Goal: Transaction & Acquisition: Book appointment/travel/reservation

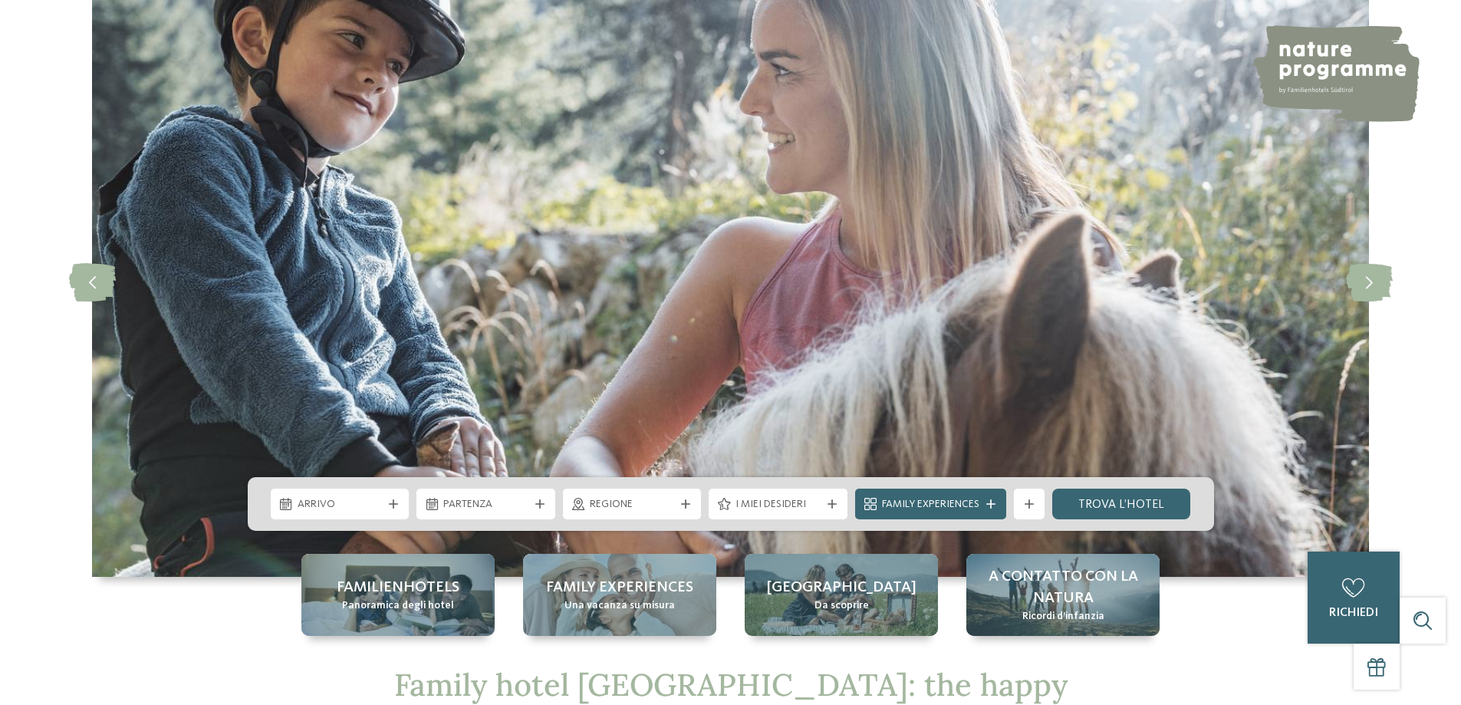
scroll to position [230, 0]
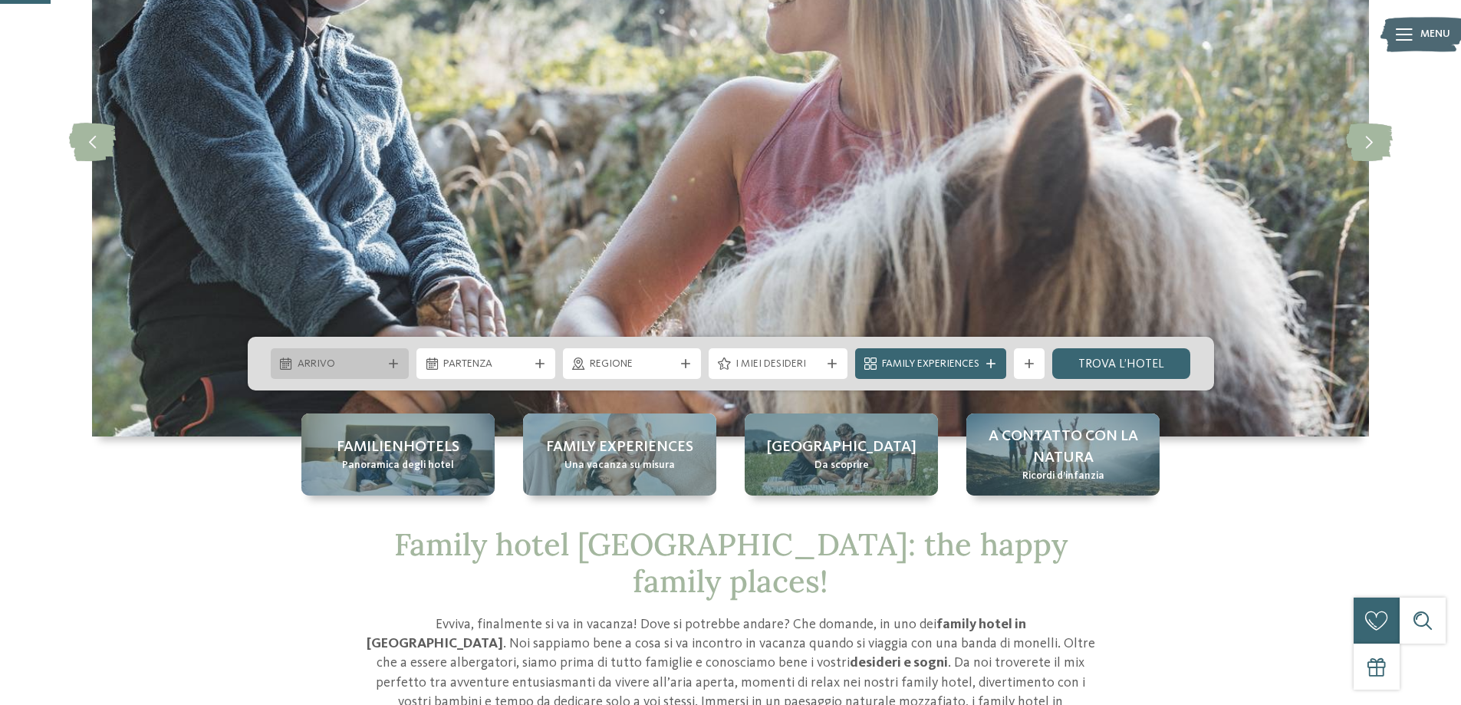
click at [383, 357] on div "Arrivo" at bounding box center [340, 363] width 93 height 17
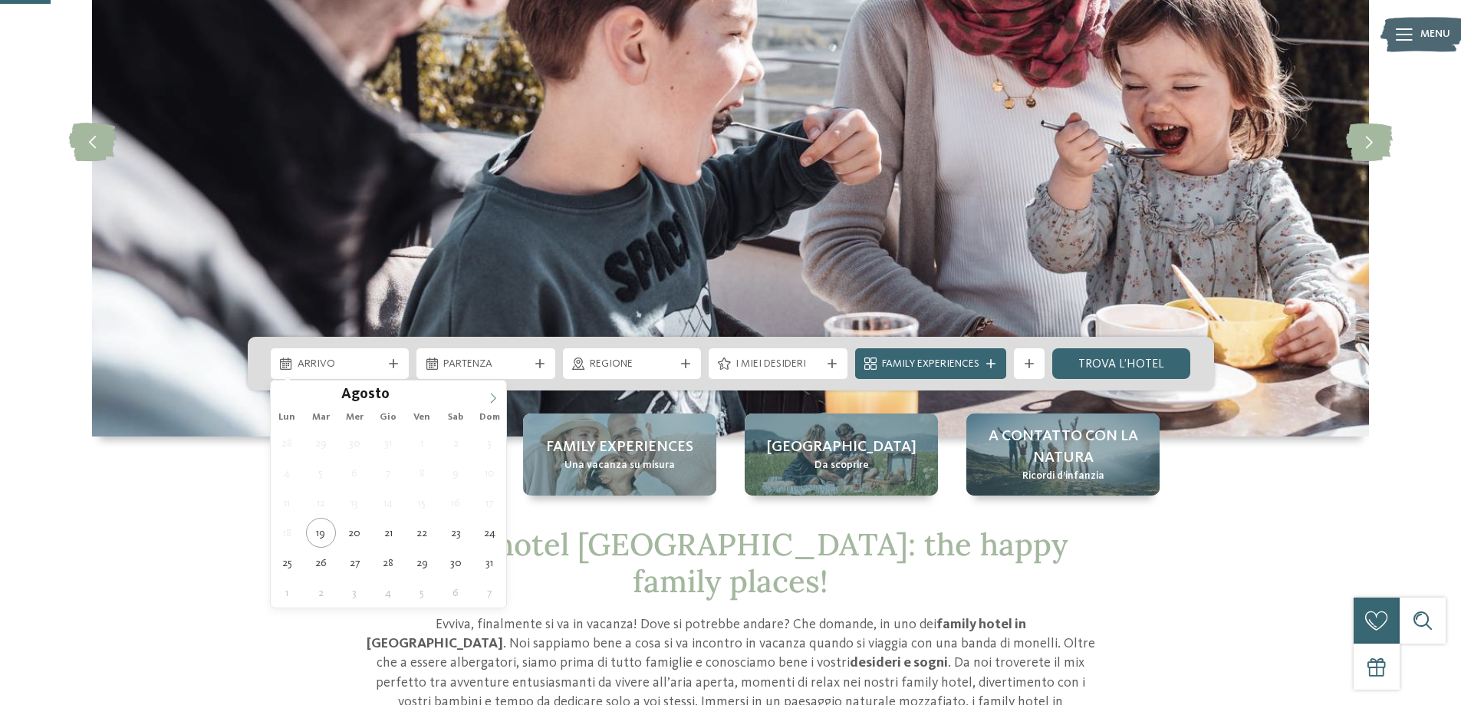
click at [487, 394] on span at bounding box center [493, 393] width 26 height 26
type div "13.09.2025"
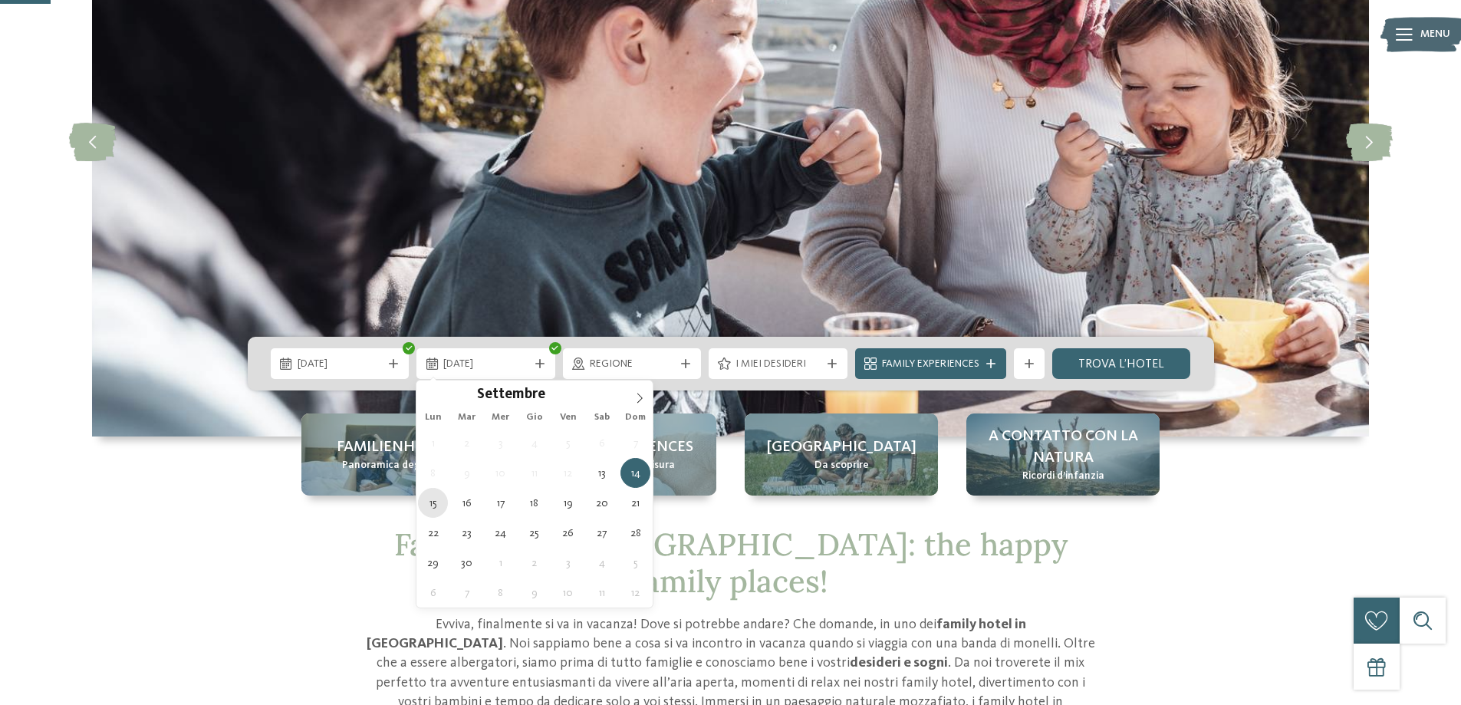
type div "15.09.2025"
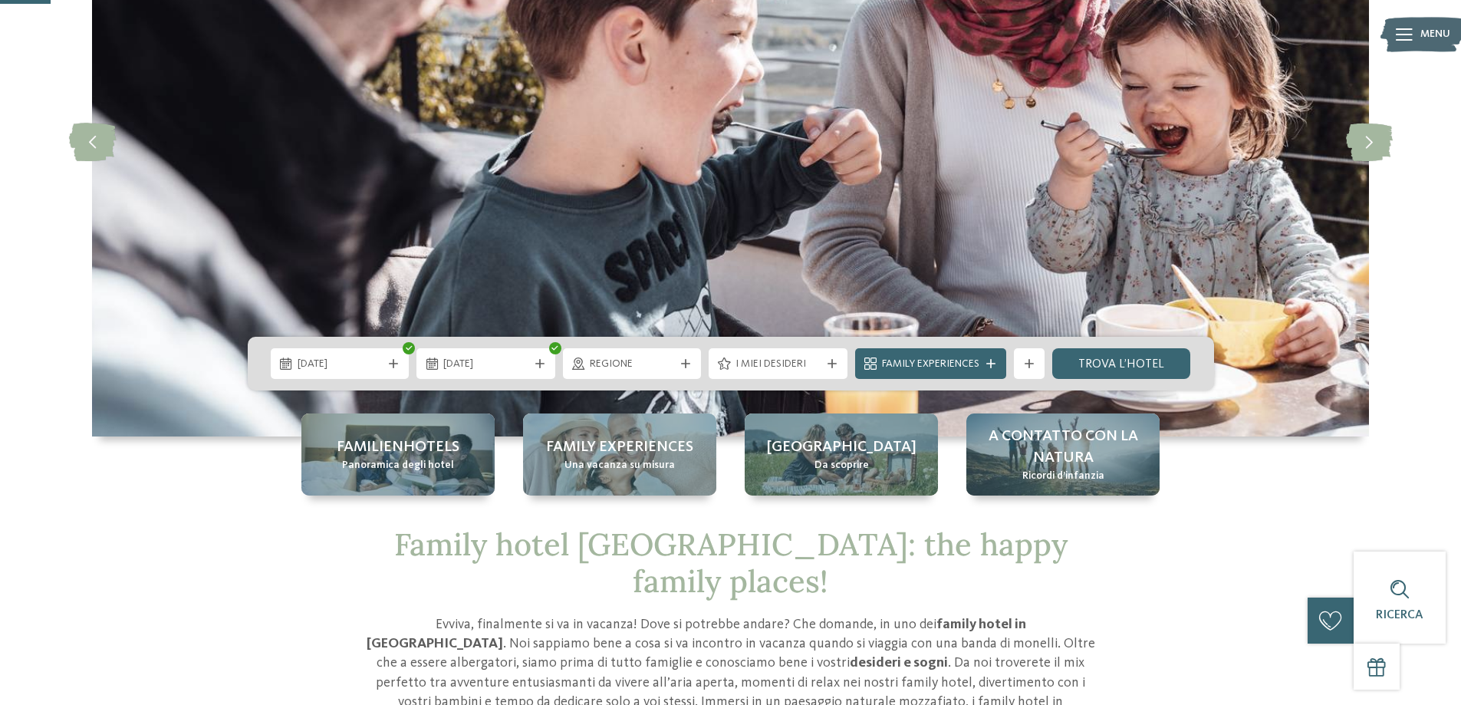
click at [691, 363] on div at bounding box center [685, 363] width 15 height 9
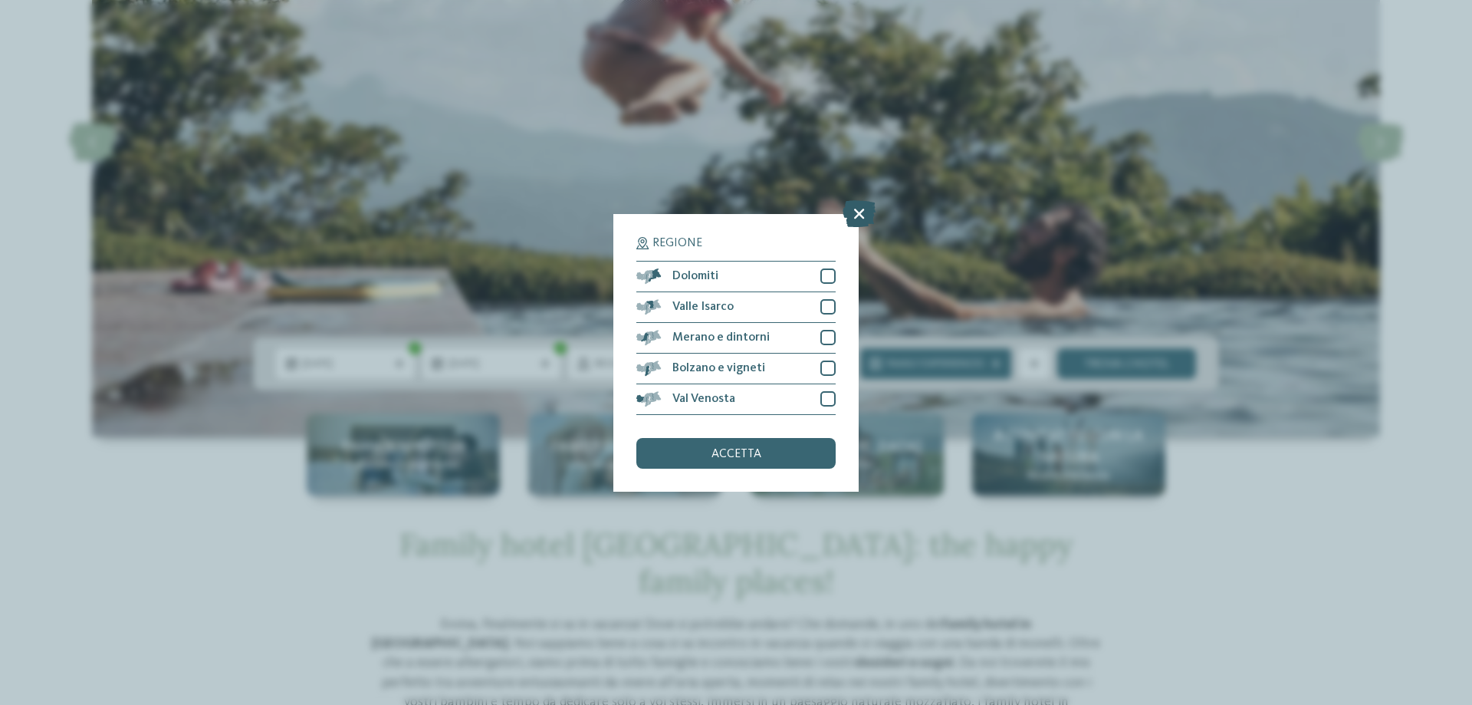
click at [865, 214] on icon at bounding box center [859, 212] width 33 height 27
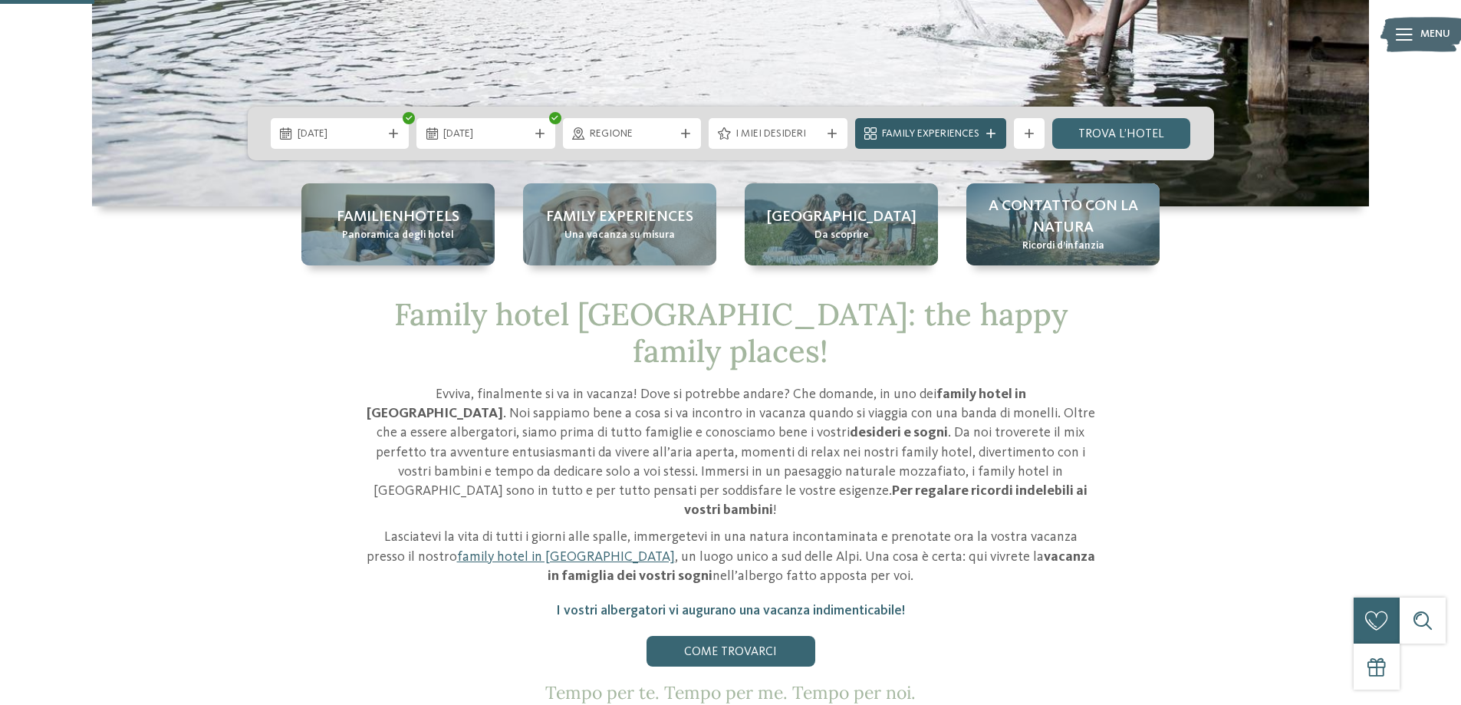
scroll to position [383, 0]
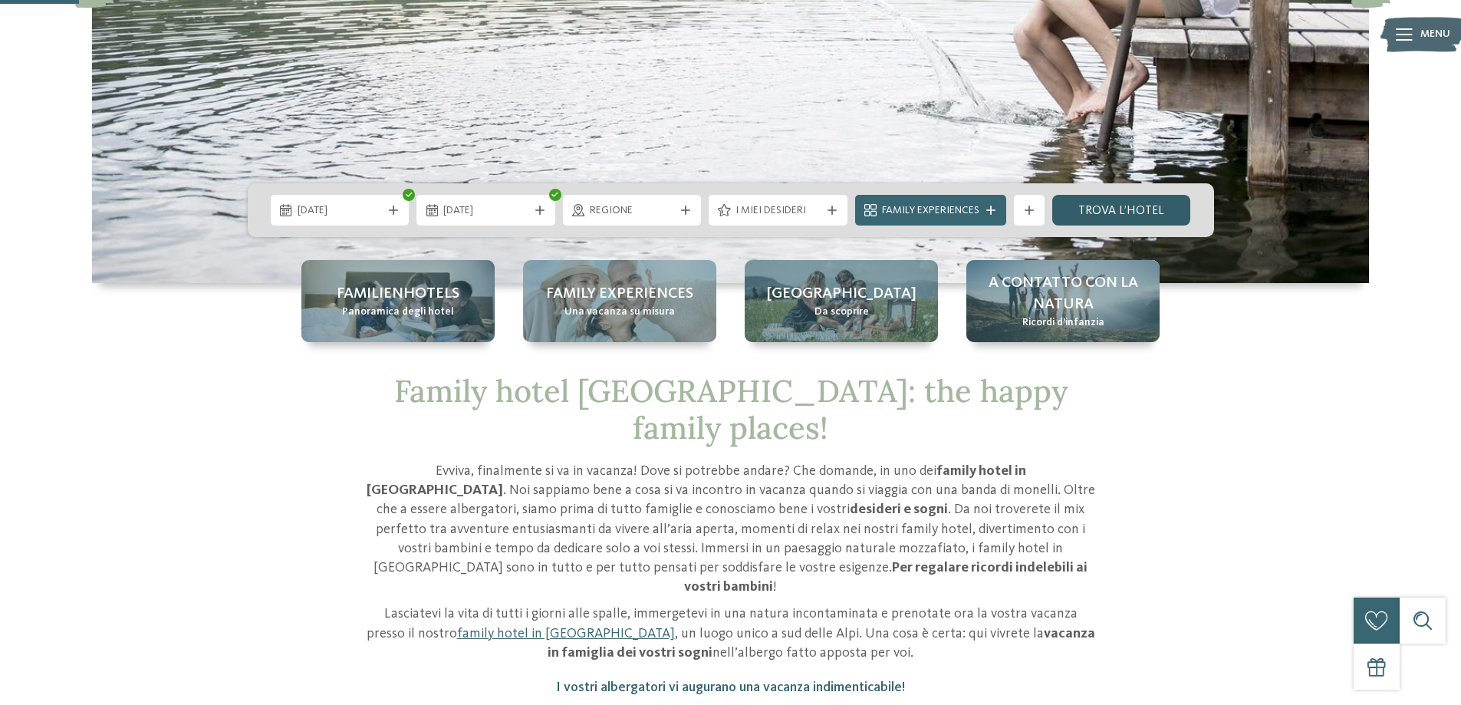
click at [1102, 208] on link "trova l’hotel" at bounding box center [1121, 210] width 139 height 31
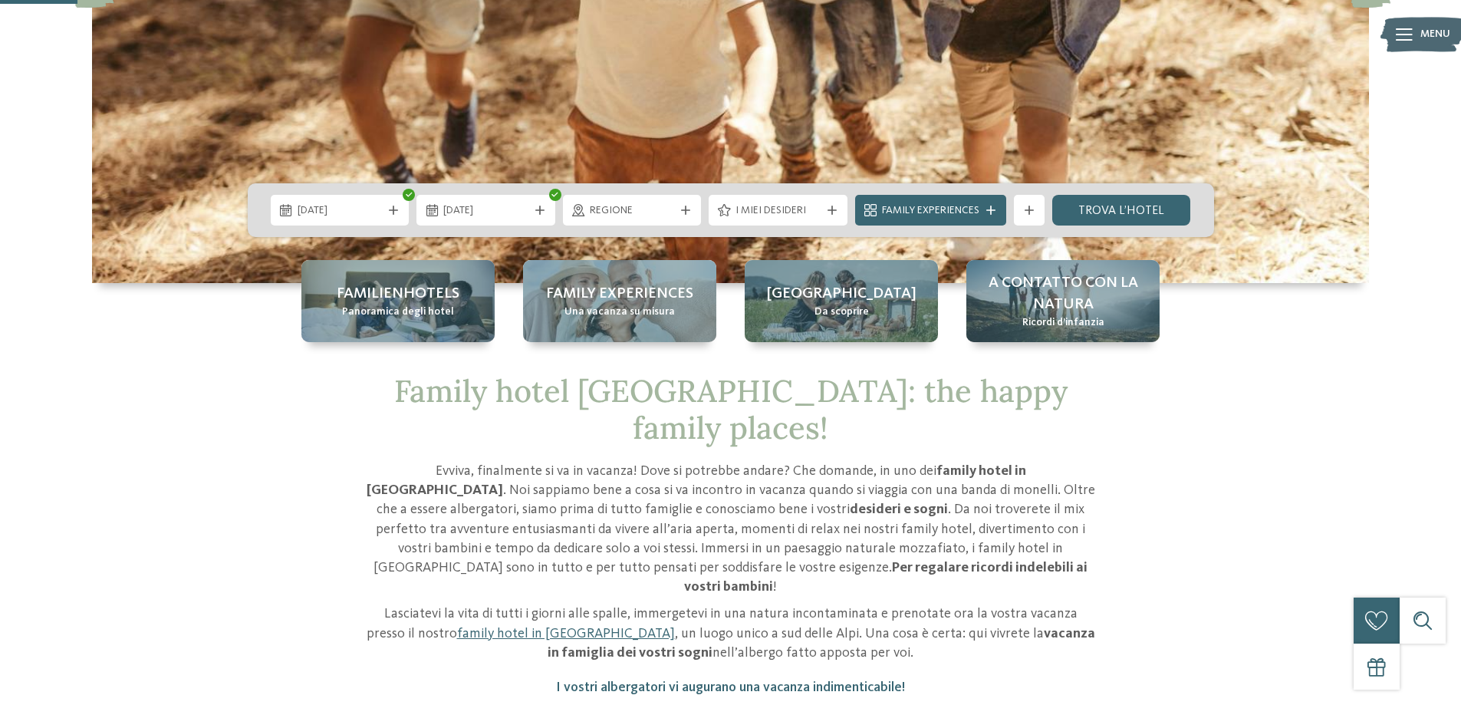
scroll to position [0, 0]
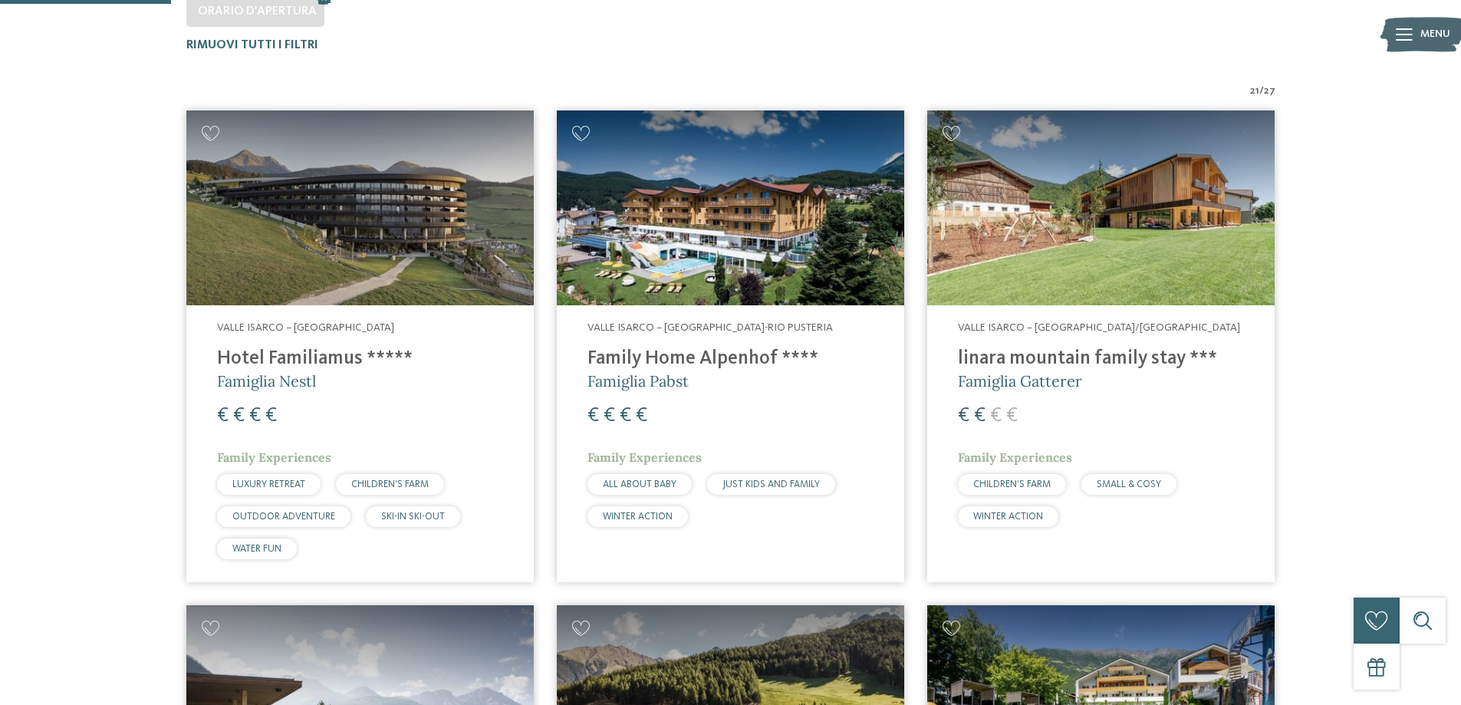
scroll to position [503, 0]
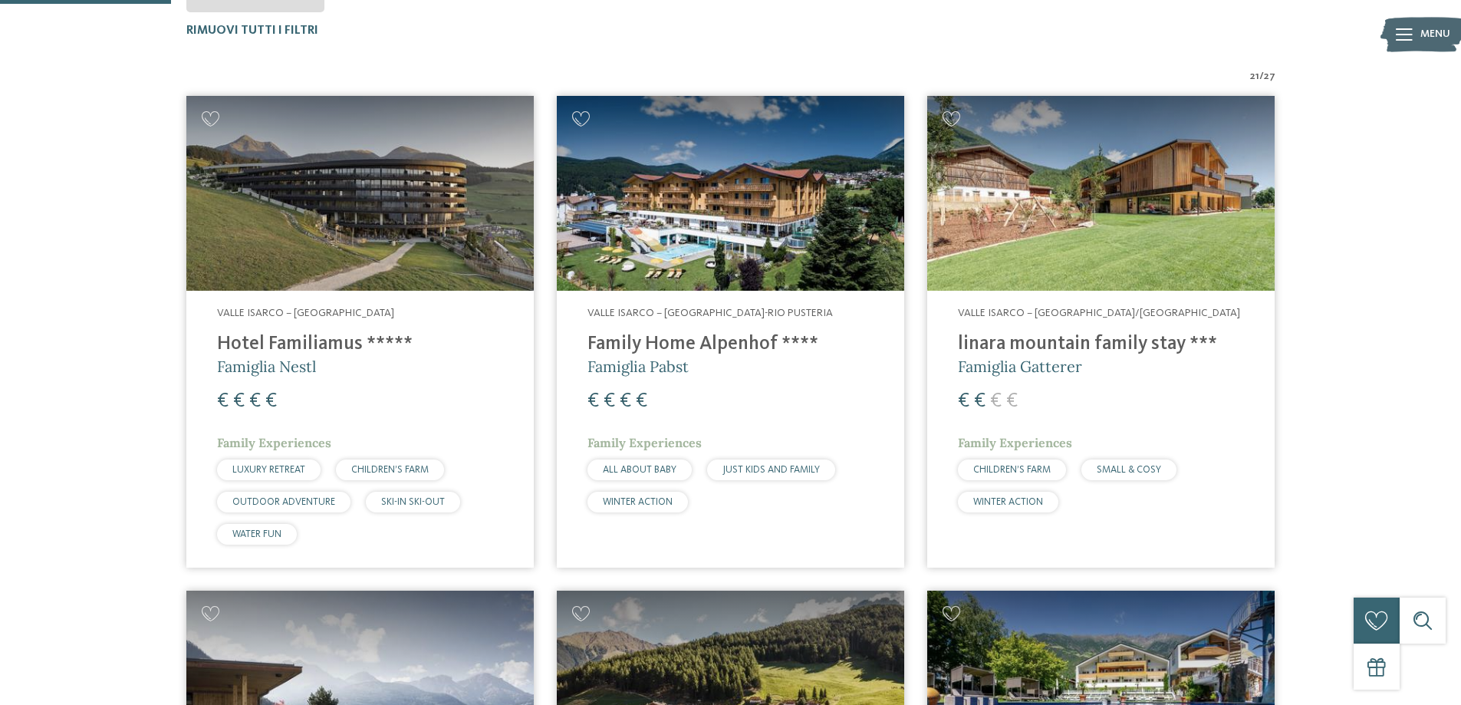
click at [711, 259] on img at bounding box center [730, 194] width 347 height 196
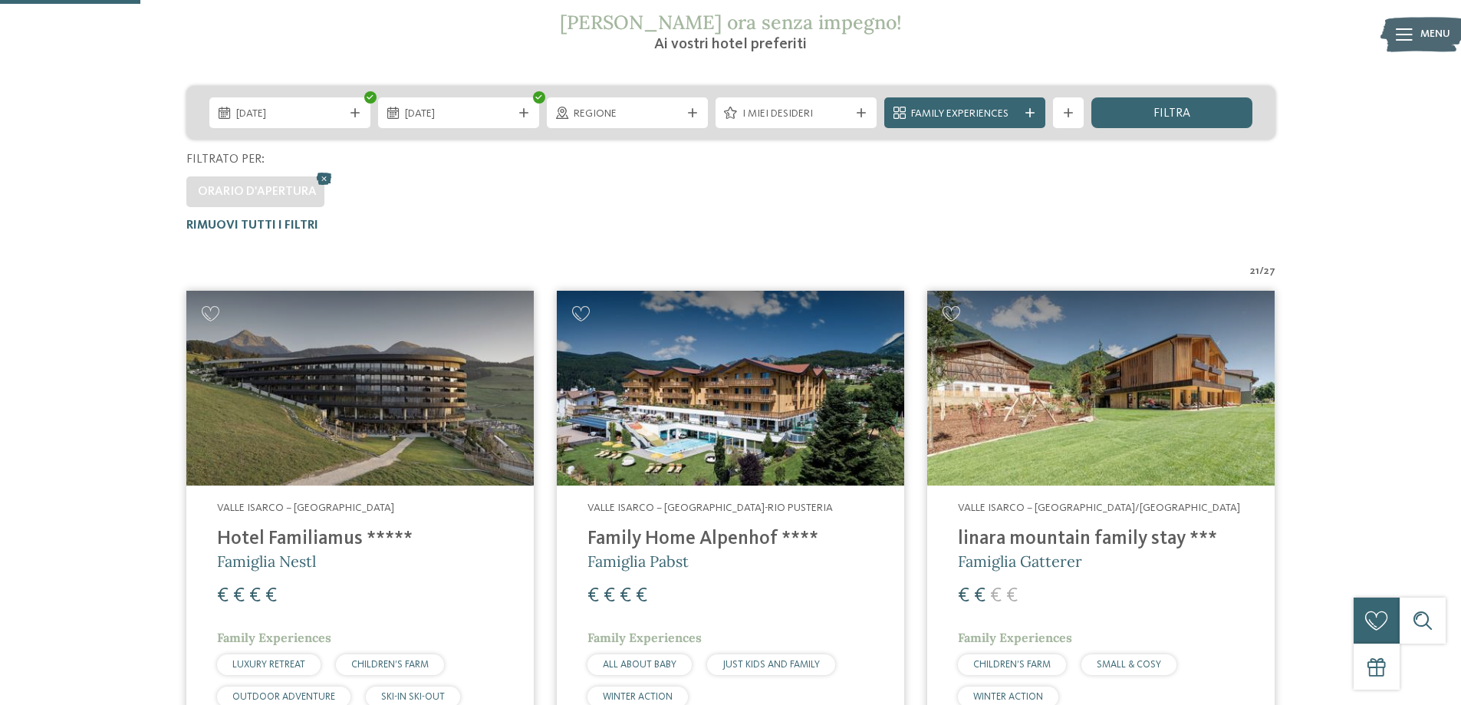
scroll to position [196, 0]
